Goal: Browse casually

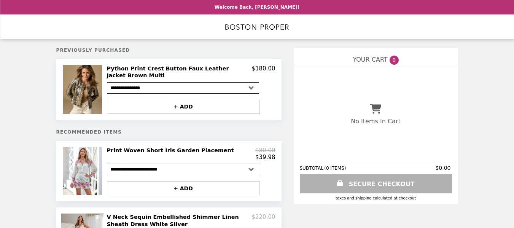
select select "**********"
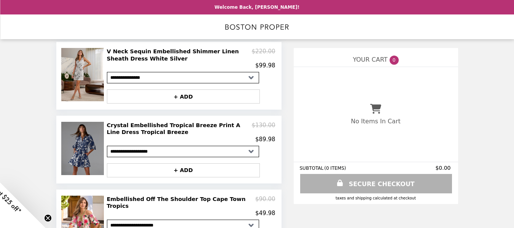
click at [77, 153] on img at bounding box center [83, 148] width 45 height 53
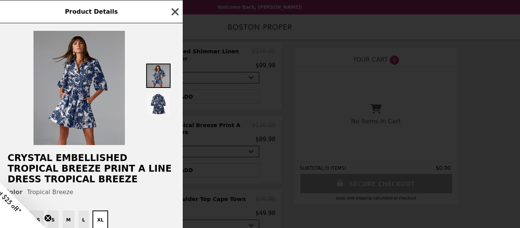
click at [173, 10] on icon "button" at bounding box center [175, 11] width 7 height 7
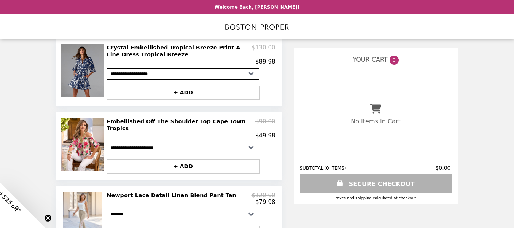
scroll to position [244, 0]
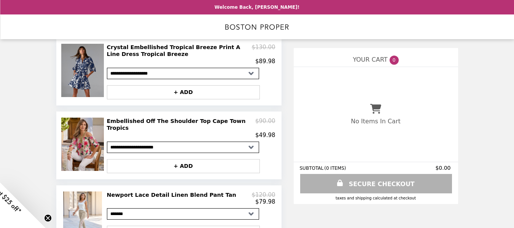
click at [81, 142] on img at bounding box center [83, 144] width 45 height 53
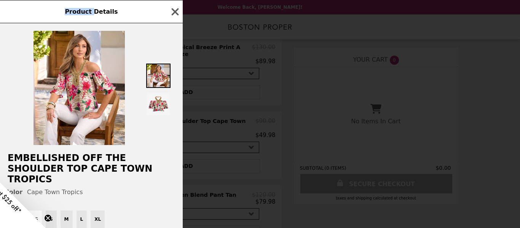
click at [81, 142] on div "Product Details Embellished Off The Shoulder Top Cape Town Tropics Color Cape T…" at bounding box center [260, 114] width 520 height 228
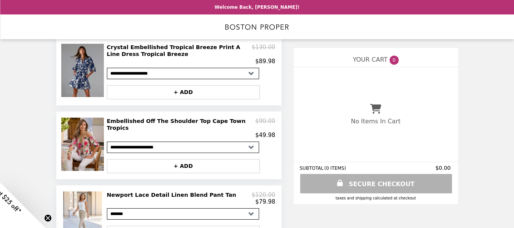
click at [81, 142] on img at bounding box center [83, 144] width 45 height 53
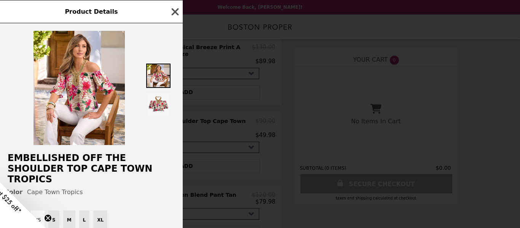
click at [172, 11] on icon "button" at bounding box center [174, 11] width 11 height 11
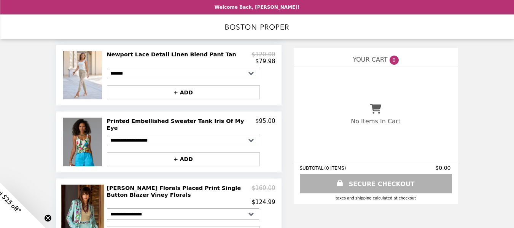
scroll to position [383, 0]
